Goal: Task Accomplishment & Management: Use online tool/utility

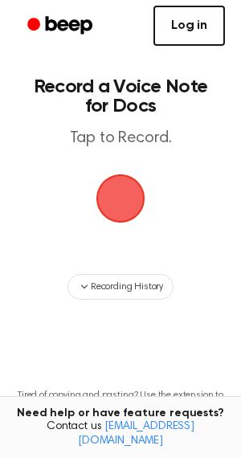
click at [184, 31] on link "Log in" at bounding box center [188, 26] width 71 height 40
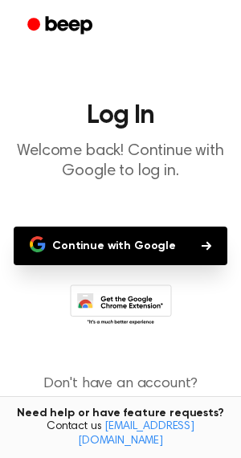
click at [161, 285] on rect at bounding box center [121, 300] width 100 height 31
click at [152, 237] on button "Continue with Google" at bounding box center [121, 245] width 214 height 39
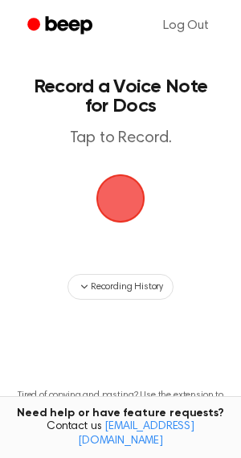
click at [108, 202] on span "button" at bounding box center [120, 198] width 90 height 90
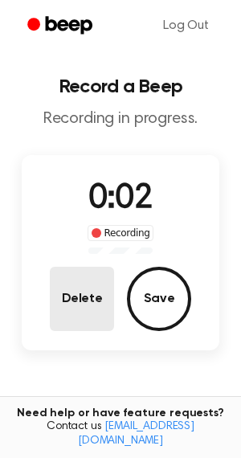
click at [97, 301] on button "Delete" at bounding box center [82, 299] width 64 height 64
